Goal: Task Accomplishment & Management: Complete application form

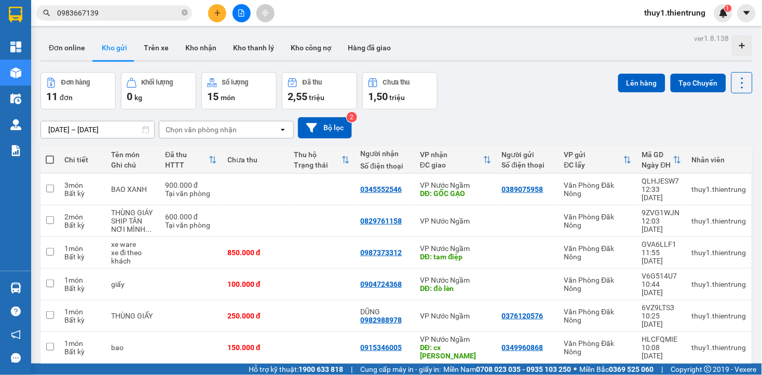
scroll to position [135, 0]
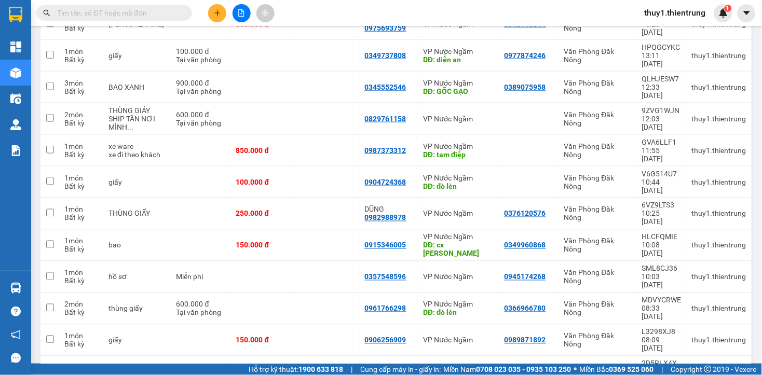
scroll to position [56, 0]
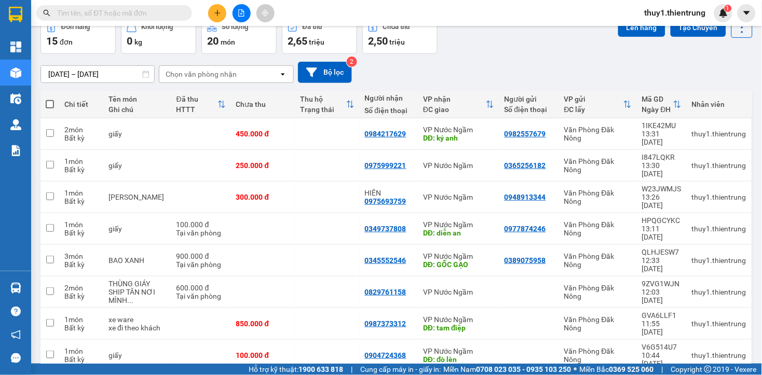
drag, startPoint x: 392, startPoint y: 80, endPoint x: 402, endPoint y: 69, distance: 14.7
click at [392, 80] on div "[DATE] – [DATE] Press the down arrow key to interact with the calendar and sele…" at bounding box center [396, 72] width 712 height 21
click at [221, 11] on icon "plus" at bounding box center [217, 12] width 7 height 7
click at [266, 42] on div "Tạo đơn hàng" at bounding box center [258, 38] width 45 height 11
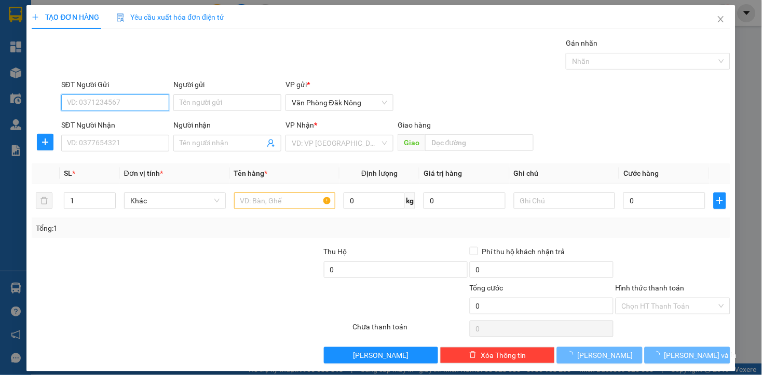
drag, startPoint x: 147, startPoint y: 100, endPoint x: 261, endPoint y: 198, distance: 150.1
click at [151, 95] on input "SĐT Người Gửi" at bounding box center [115, 102] width 108 height 17
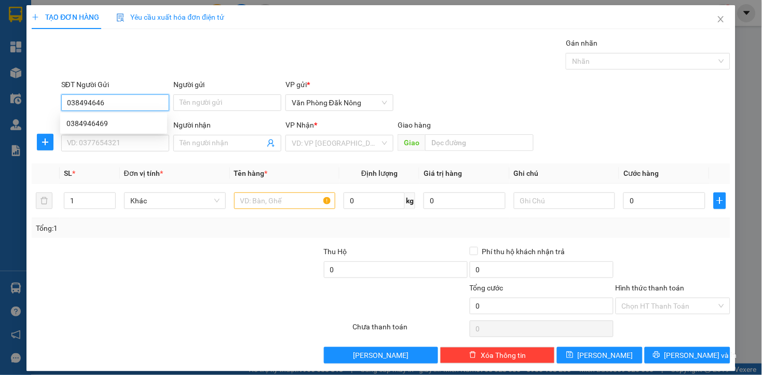
type input "0384946469"
click at [101, 123] on div "0384946469" at bounding box center [113, 123] width 94 height 11
type input "0364387484"
type input "[PERSON_NAME]"
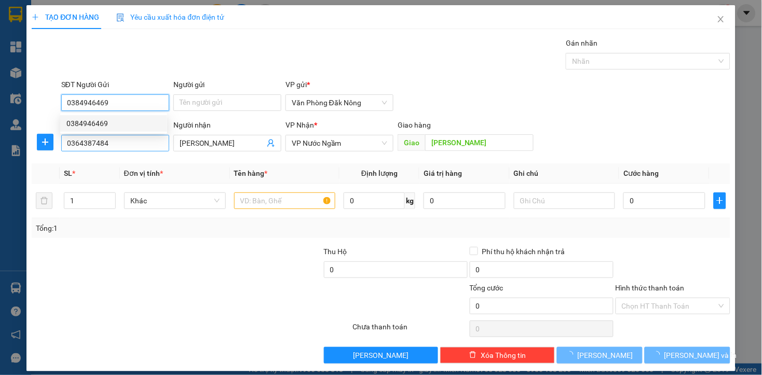
type input "500.000"
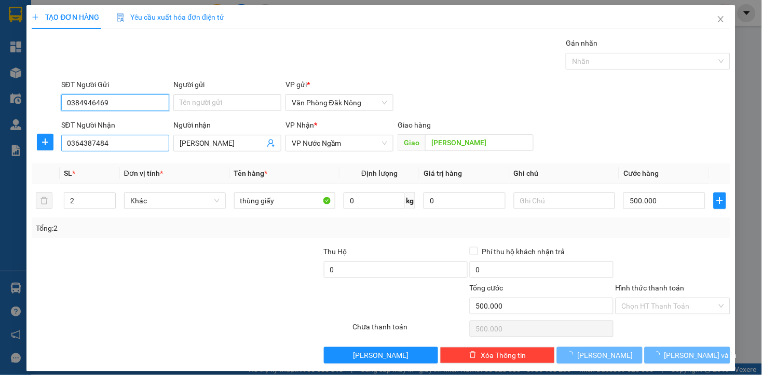
type input "0384946469"
click at [113, 148] on input "0364387484" at bounding box center [115, 143] width 108 height 17
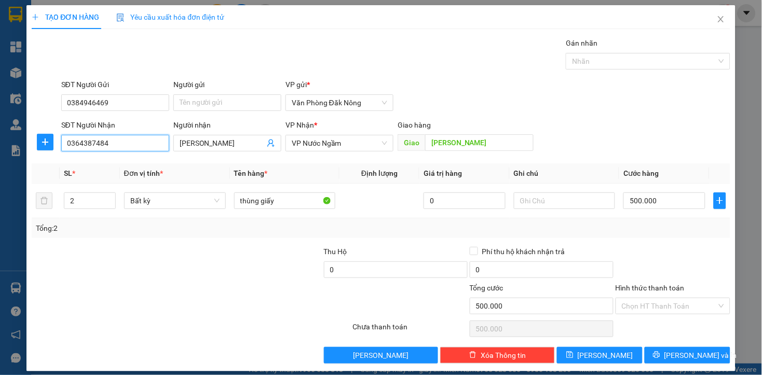
click at [113, 148] on input "0364387484" at bounding box center [115, 143] width 108 height 17
type input "0967023256"
click at [240, 139] on input "[PERSON_NAME]" at bounding box center [222, 143] width 85 height 11
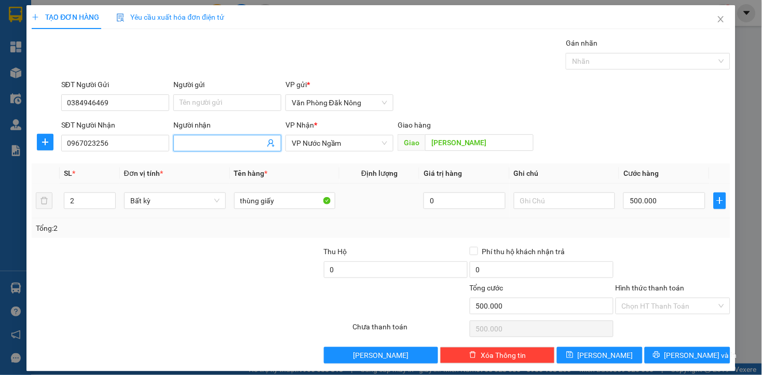
drag, startPoint x: 168, startPoint y: 323, endPoint x: 156, endPoint y: 302, distance: 24.7
click at [166, 321] on div at bounding box center [191, 329] width 321 height 21
click at [96, 206] on input "2" at bounding box center [89, 201] width 51 height 16
click at [95, 206] on input "2" at bounding box center [89, 201] width 51 height 16
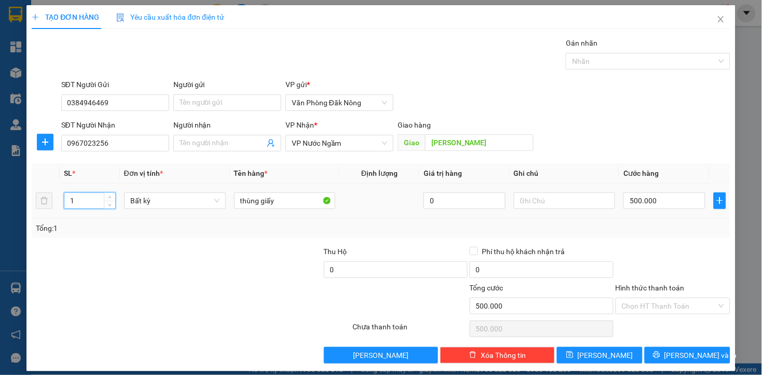
type input "1"
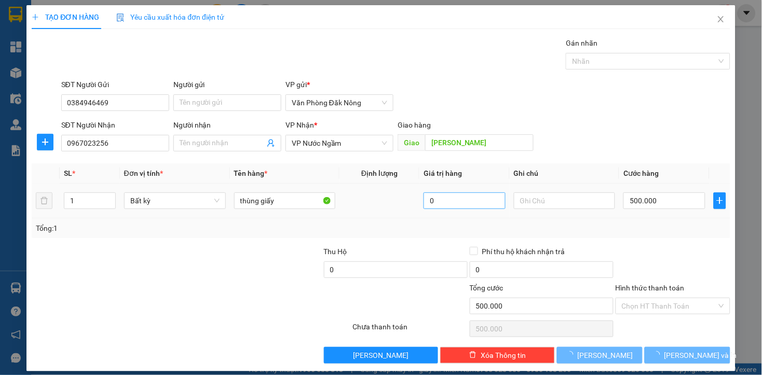
drag, startPoint x: 117, startPoint y: 261, endPoint x: 448, endPoint y: 206, distance: 335.6
click at [122, 261] on div at bounding box center [104, 264] width 146 height 36
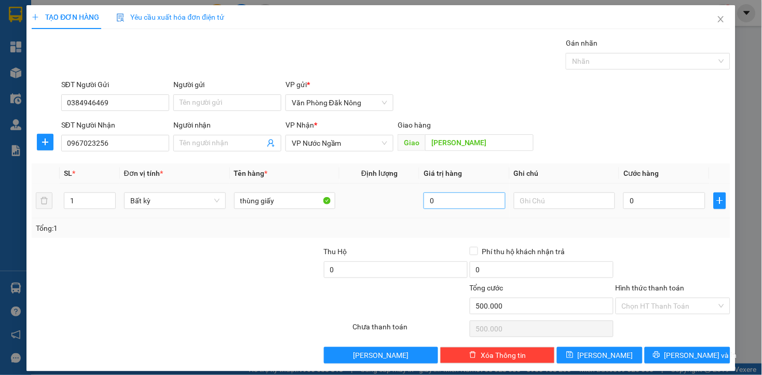
type input "0"
click at [649, 203] on input "0" at bounding box center [663, 201] width 81 height 17
type input "2"
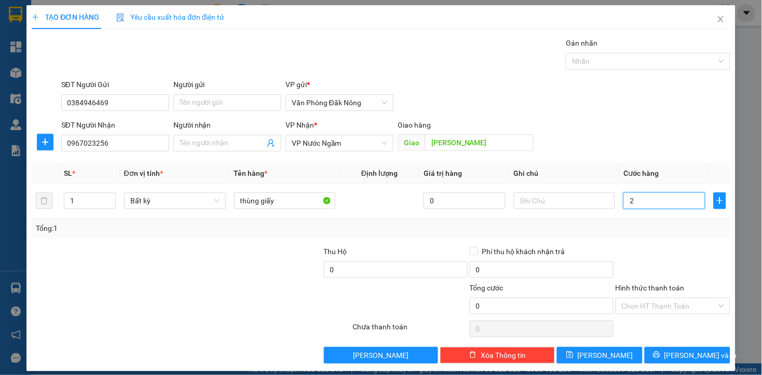
type input "2"
type input "20"
type input "200"
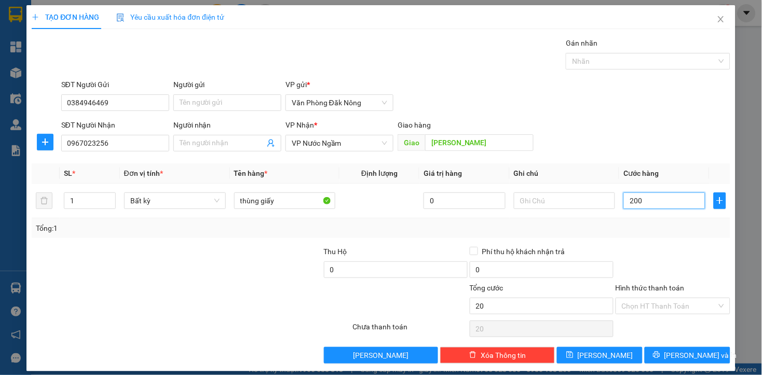
type input "200"
type input "2.000"
type input "20.000"
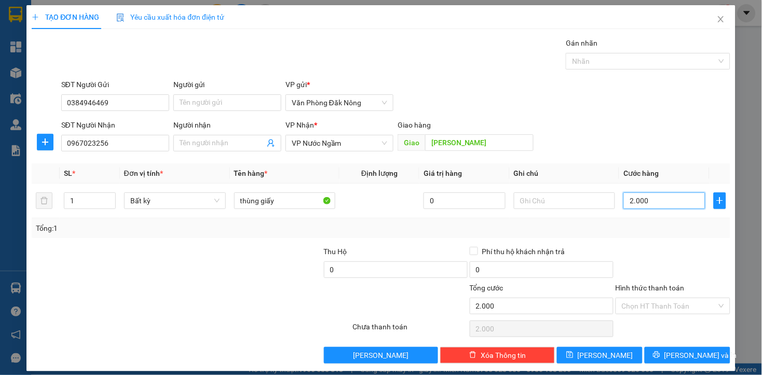
type input "20.000"
type input "200.000"
type input "2.000.000"
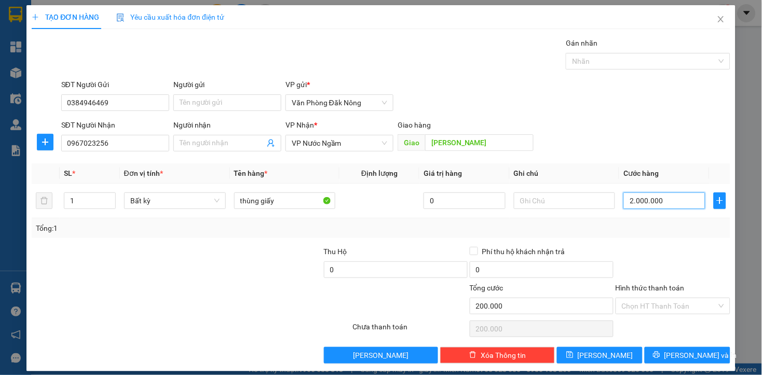
type input "2.000.000"
type input "200.000"
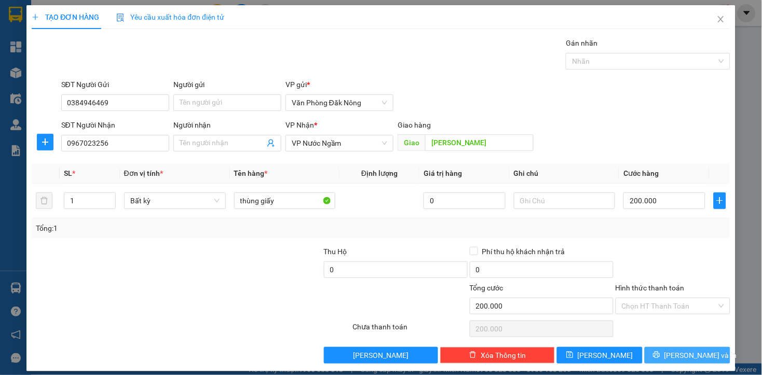
click at [653, 349] on button "[PERSON_NAME] và In" at bounding box center [688, 355] width 86 height 17
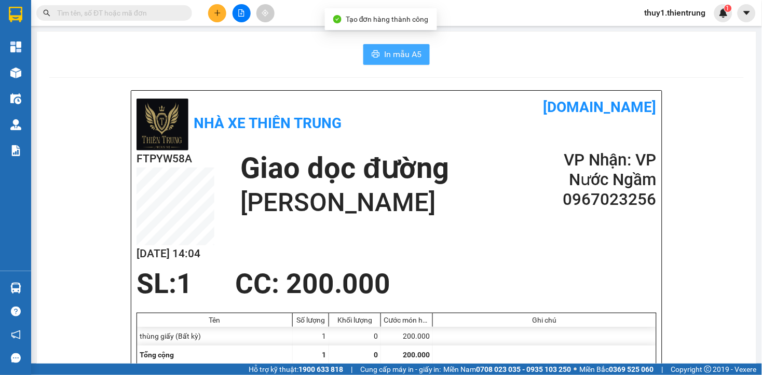
click at [402, 56] on span "In mẫu A5" at bounding box center [402, 54] width 37 height 13
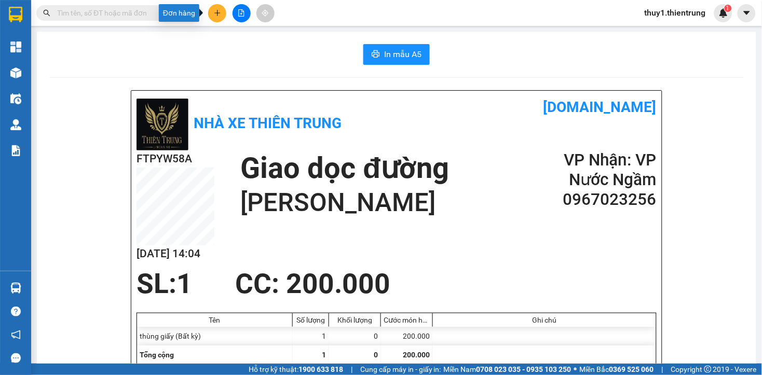
click at [218, 16] on icon "plus" at bounding box center [217, 12] width 7 height 7
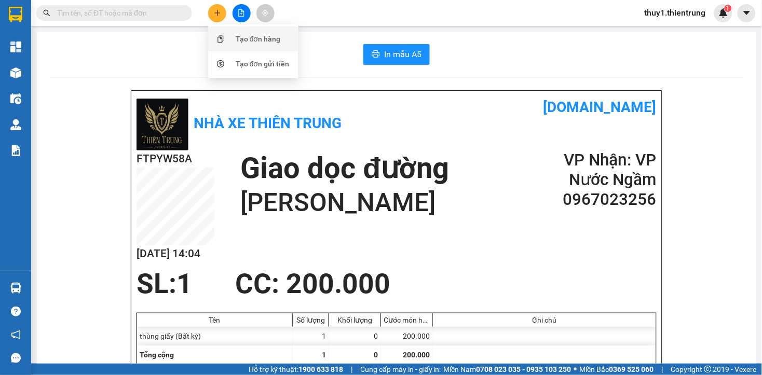
click at [253, 35] on div "Tạo đơn hàng" at bounding box center [258, 38] width 45 height 11
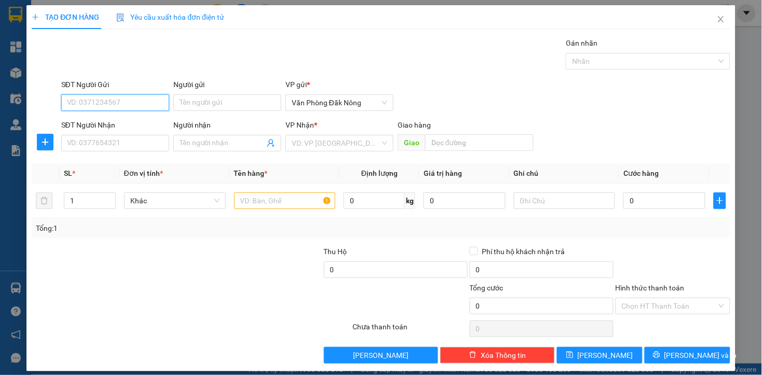
click at [130, 102] on input "SĐT Người Gửi" at bounding box center [115, 102] width 108 height 17
click at [102, 122] on div "0384946469" at bounding box center [124, 123] width 117 height 11
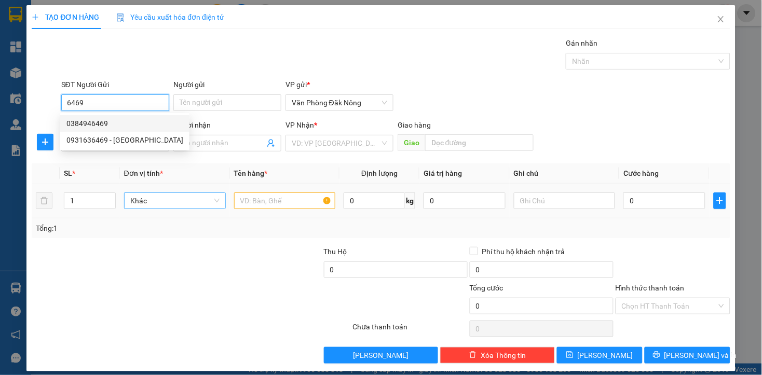
type input "0384946469"
type input "0967023256"
type input "[PERSON_NAME]"
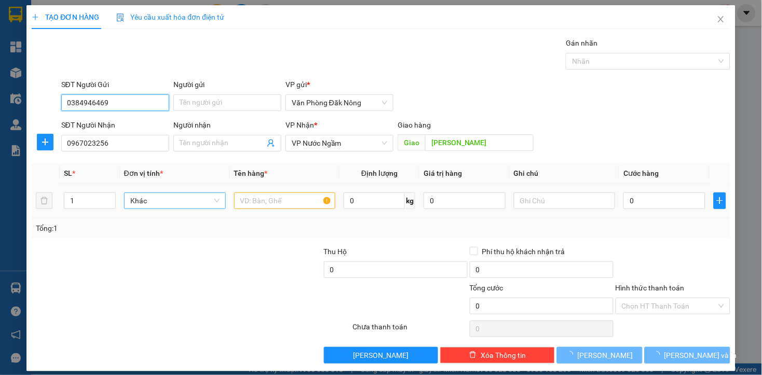
type input "200.000"
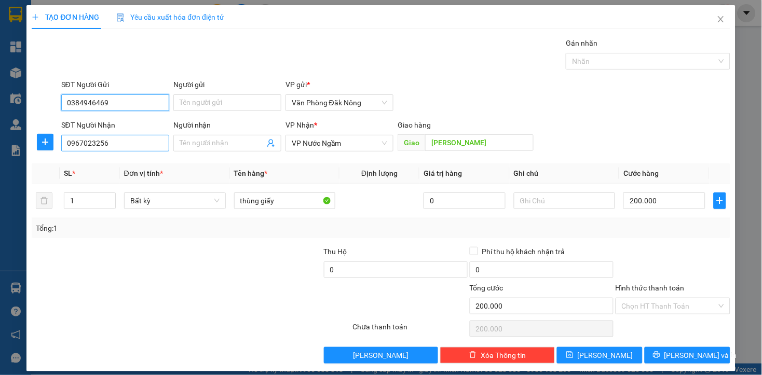
type input "0384946469"
click at [135, 142] on input "0967023256" at bounding box center [115, 143] width 108 height 17
type input "0337314637"
click at [661, 304] on input "Hình thức thanh toán" at bounding box center [669, 306] width 95 height 16
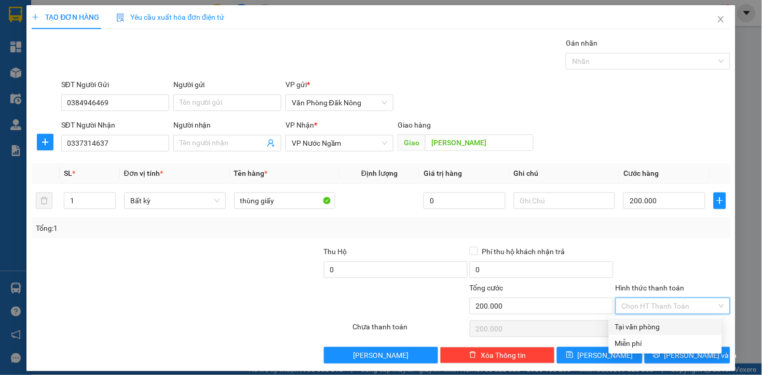
click at [666, 263] on div at bounding box center [672, 264] width 117 height 36
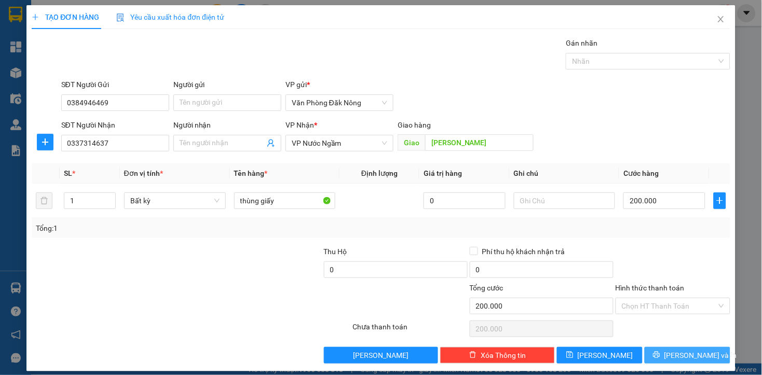
click at [666, 358] on button "[PERSON_NAME] và In" at bounding box center [688, 355] width 86 height 17
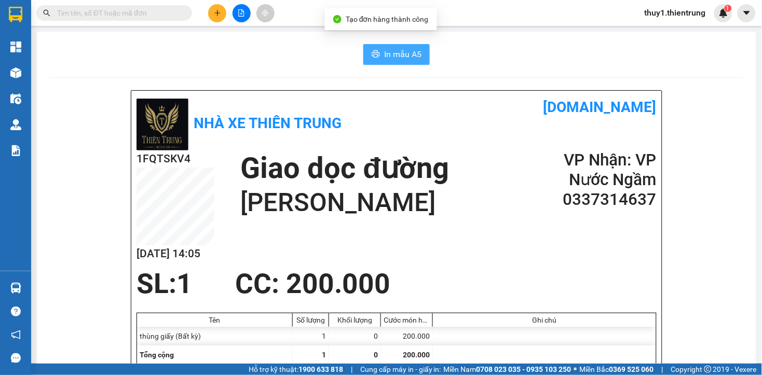
drag, startPoint x: 376, startPoint y: 53, endPoint x: 489, endPoint y: 141, distance: 143.5
click at [378, 56] on button "In mẫu A5" at bounding box center [396, 54] width 66 height 21
drag, startPoint x: 371, startPoint y: 118, endPoint x: 362, endPoint y: 120, distance: 9.1
click at [364, 120] on div "Nhà xe Thiên Trung" at bounding box center [266, 123] width 260 height 54
click at [415, 128] on div "Nhà xe Thiên Trung [DOMAIN_NAME]" at bounding box center [396, 123] width 520 height 54
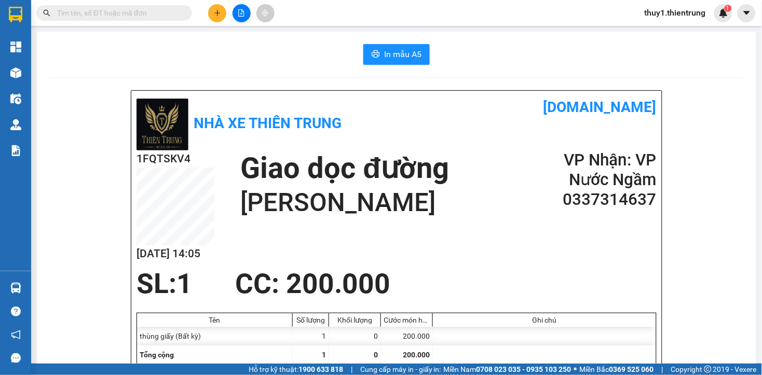
click at [406, 118] on h1 "[DOMAIN_NAME]" at bounding box center [526, 107] width 260 height 23
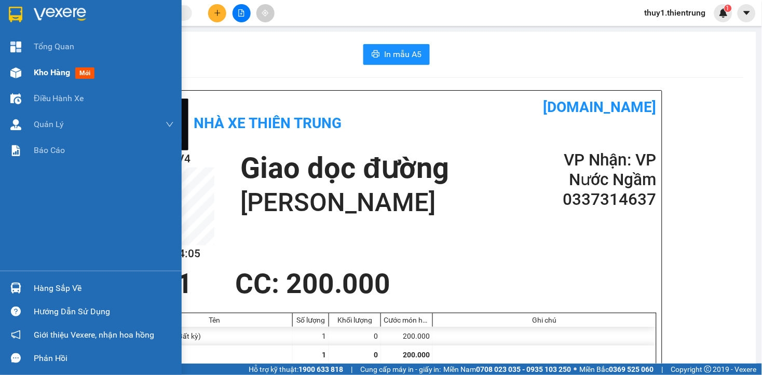
click at [13, 77] on img at bounding box center [15, 72] width 11 height 11
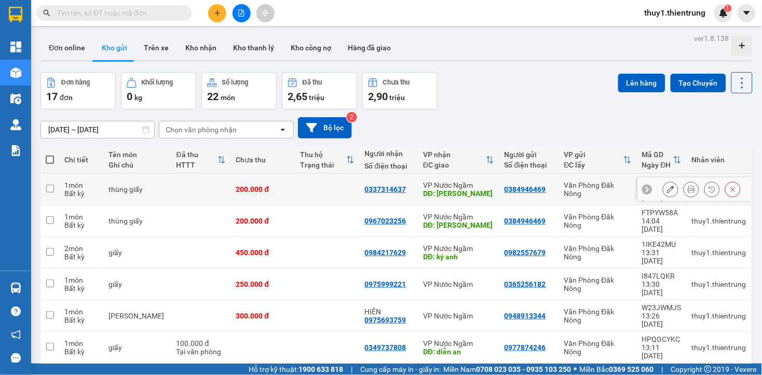
click at [667, 186] on icon at bounding box center [670, 189] width 7 height 7
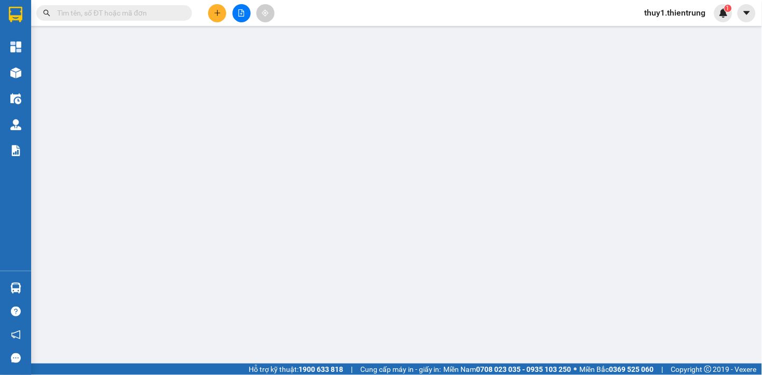
type input "0384946469"
type input "0337314637"
type input "[PERSON_NAME]"
type input "200.000"
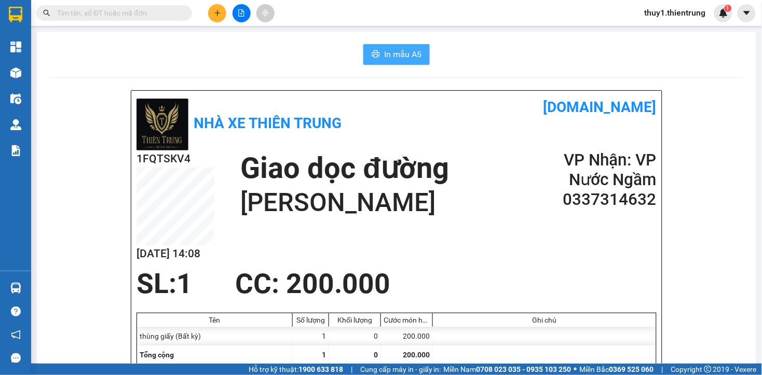
drag, startPoint x: 395, startPoint y: 59, endPoint x: 468, endPoint y: 143, distance: 110.8
click at [395, 60] on span "In mẫu A5" at bounding box center [402, 54] width 37 height 13
click at [401, 216] on h1 "[PERSON_NAME]" at bounding box center [344, 202] width 209 height 33
drag, startPoint x: 304, startPoint y: 257, endPoint x: 42, endPoint y: 183, distance: 271.7
click at [295, 255] on div "1FQTSKV4 13/08 14:08 Giao dọc đường HOÀNG MAI VP Nhận: VP Nước Ngầm 0337314632" at bounding box center [396, 209] width 520 height 118
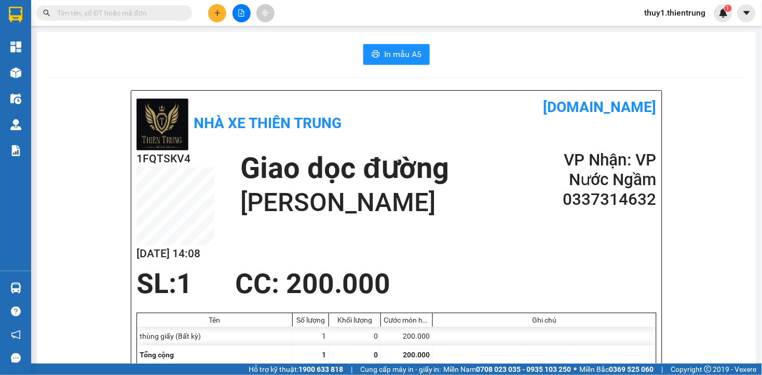
click at [439, 264] on div "1FQTSKV4 13/08 14:08 Giao dọc đường HOÀNG MAI VP Nhận: VP Nước Ngầm 0337314632" at bounding box center [396, 209] width 520 height 118
drag, startPoint x: 417, startPoint y: 111, endPoint x: 107, endPoint y: 52, distance: 315.2
click at [417, 111] on h1 "[DOMAIN_NAME]" at bounding box center [526, 107] width 260 height 23
drag, startPoint x: 403, startPoint y: 297, endPoint x: 418, endPoint y: 106, distance: 191.1
click at [400, 290] on div "SL: 1 CC : 200.000" at bounding box center [390, 283] width 520 height 31
